Goal: Task Accomplishment & Management: Use online tool/utility

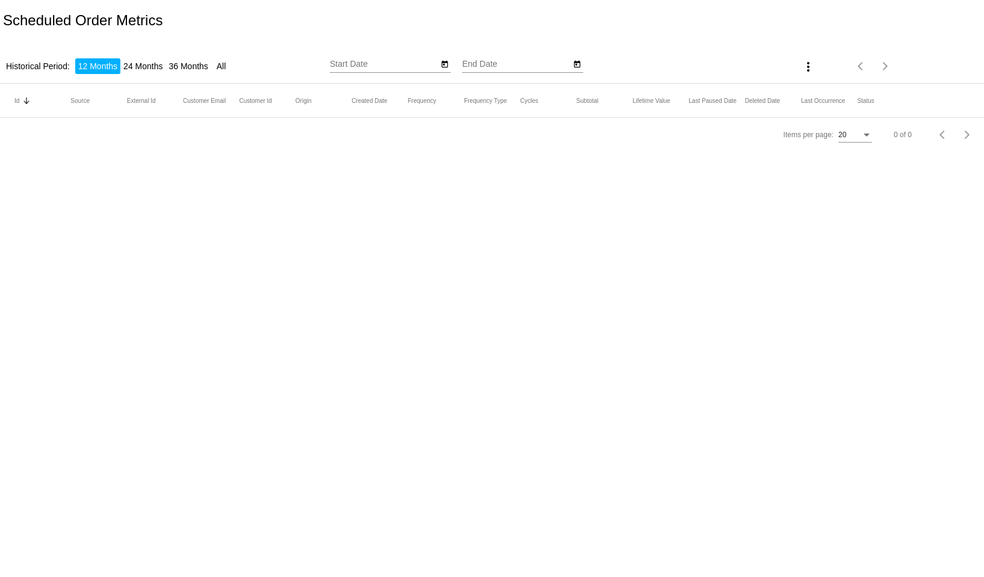
type input "[DATE]"
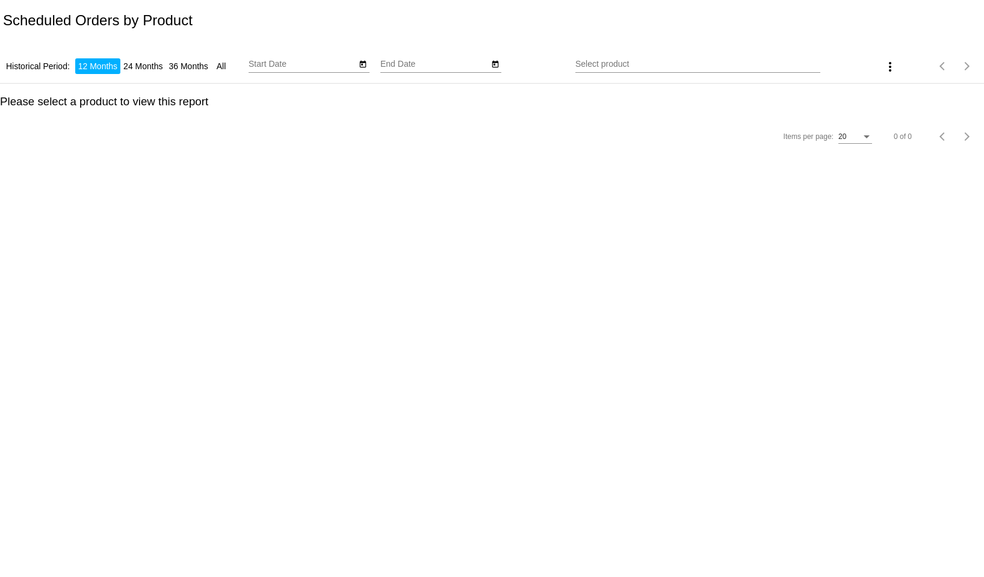
type input "[DATE]"
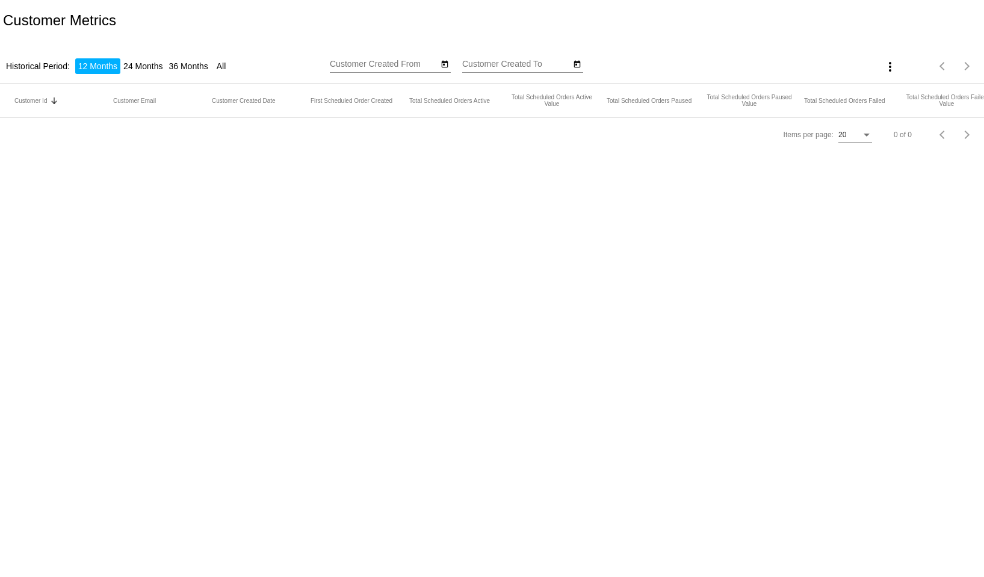
type input "[DATE]"
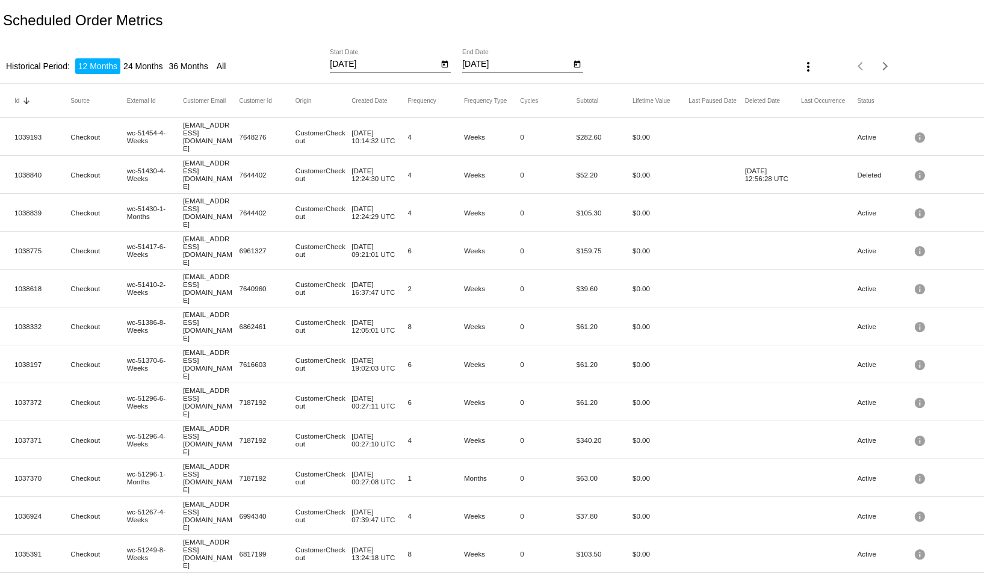
click at [805, 69] on mat-icon "more_vert" at bounding box center [808, 67] width 14 height 14
click at [833, 102] on button "file_download Export" at bounding box center [824, 96] width 70 height 29
